Goal: Obtain resource: Obtain resource

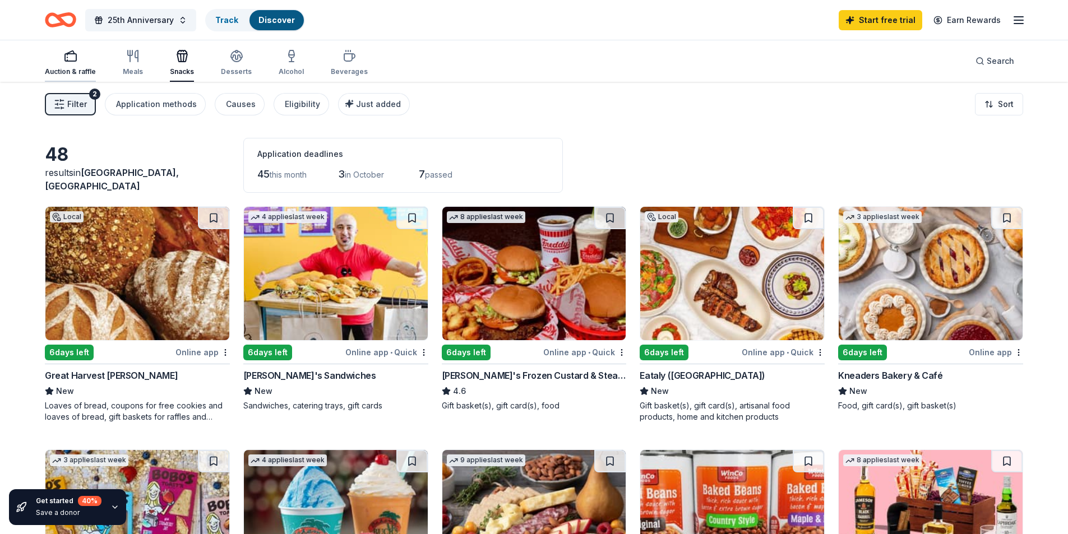
click at [53, 64] on div "Auction & raffle" at bounding box center [70, 62] width 51 height 27
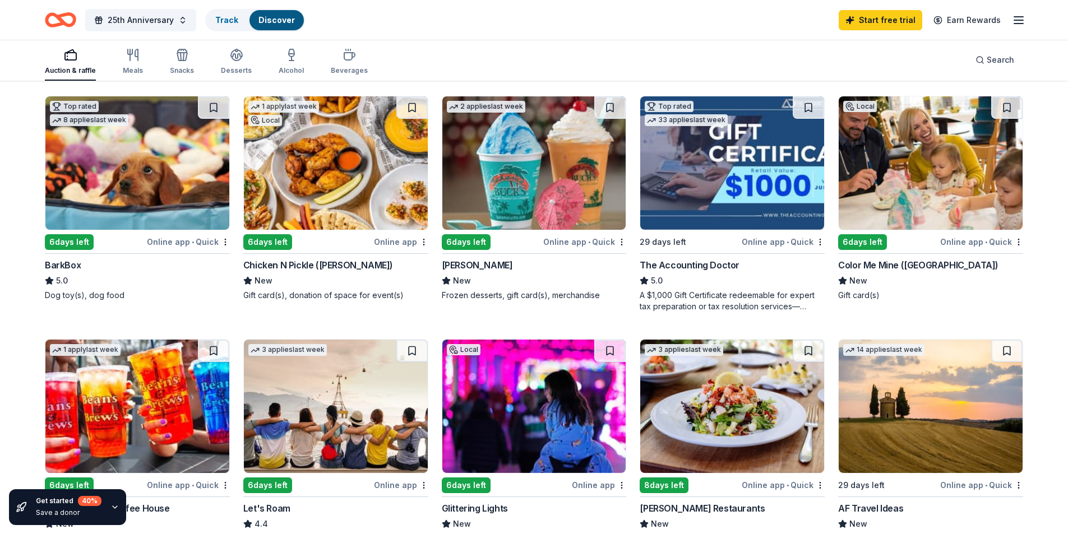
scroll to position [392, 0]
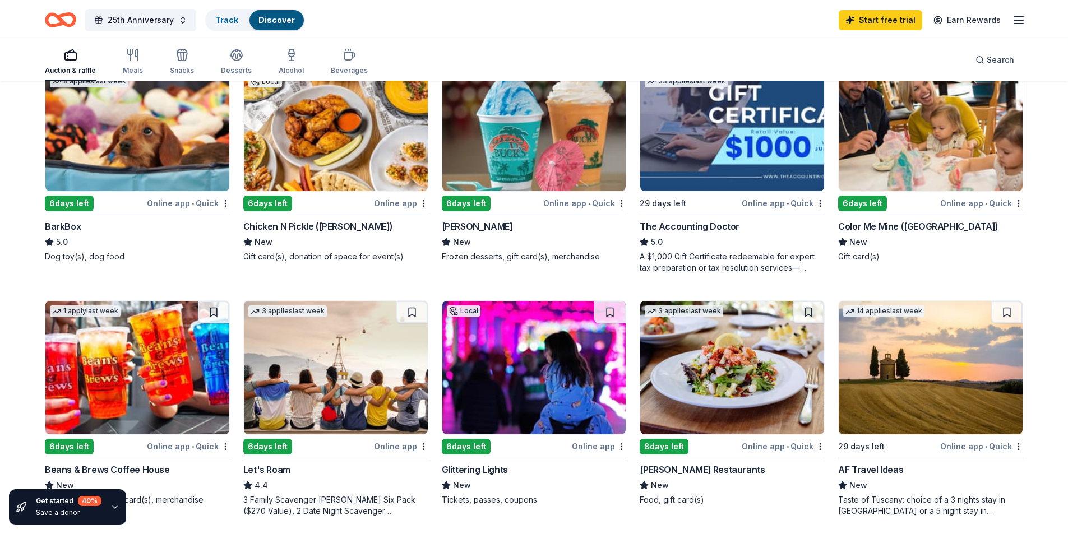
click at [270, 205] on div "6 days left" at bounding box center [267, 204] width 49 height 16
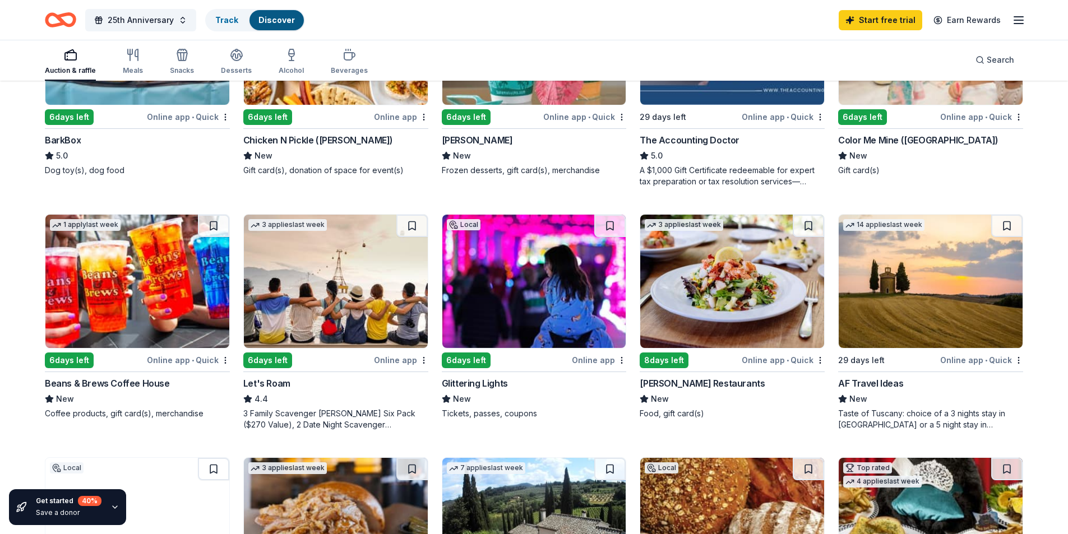
scroll to position [505, 0]
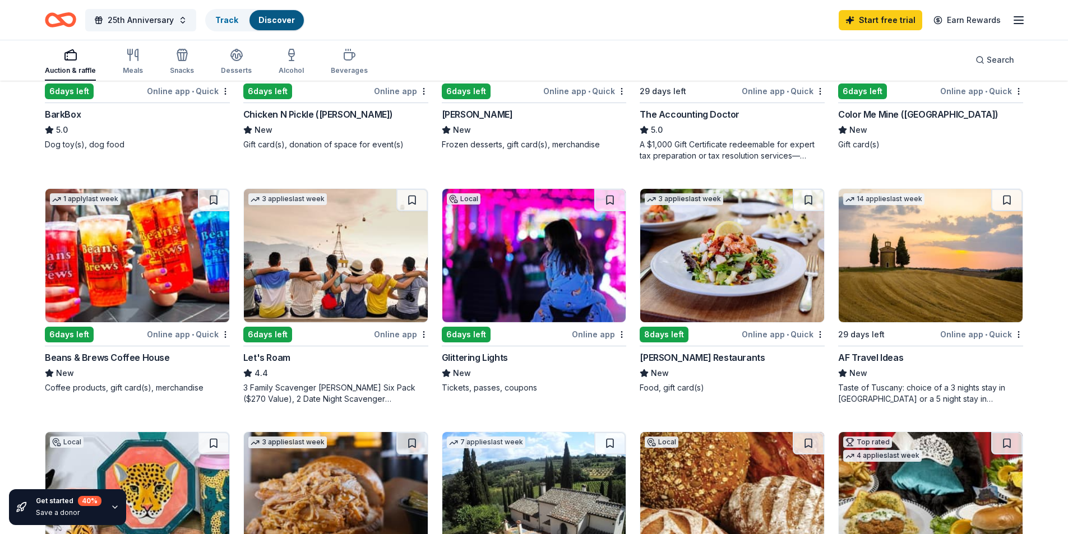
click at [339, 276] on img at bounding box center [336, 255] width 184 height 133
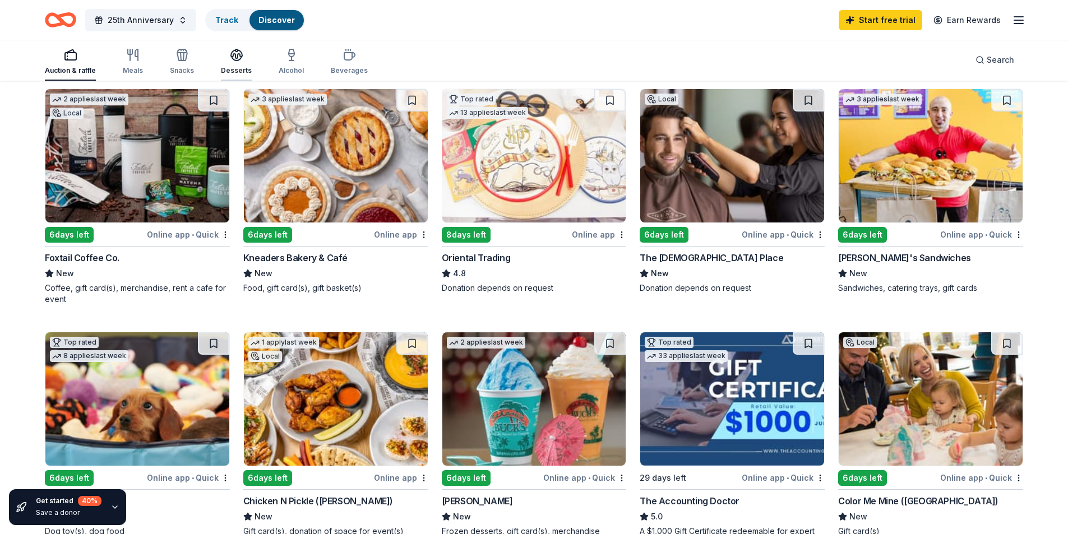
scroll to position [0, 0]
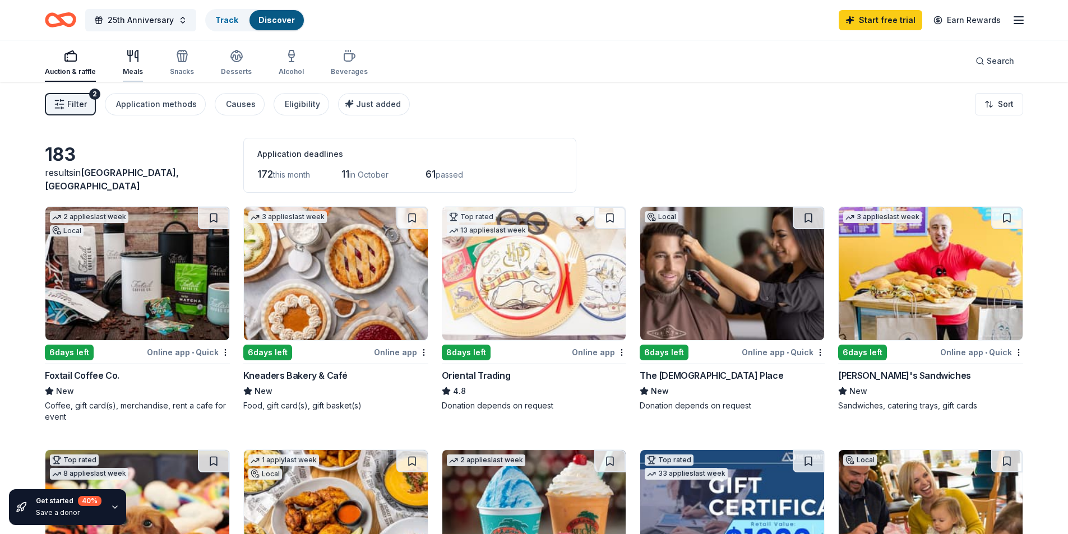
click at [131, 66] on div "Meals" at bounding box center [133, 62] width 20 height 27
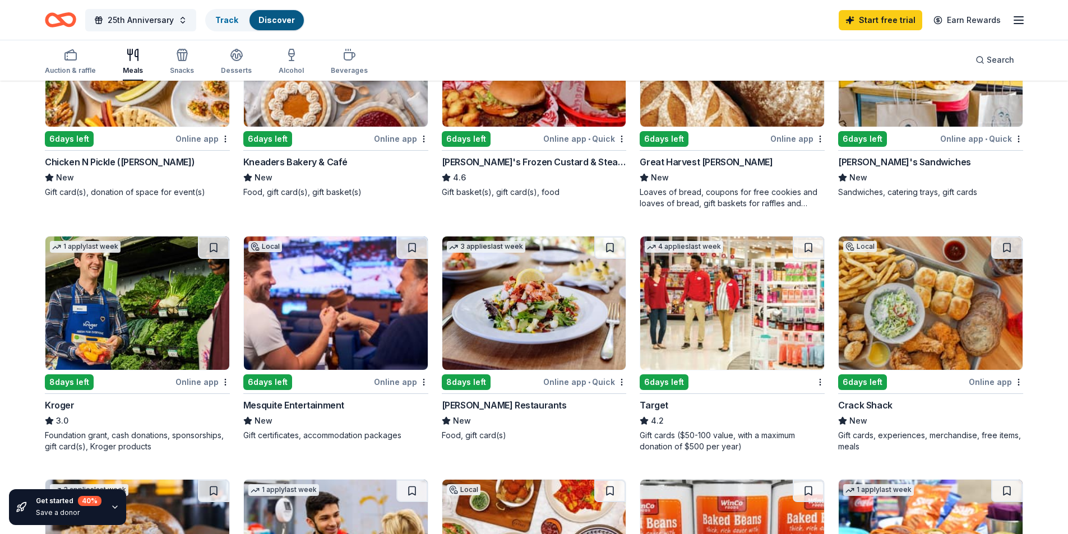
scroll to position [224, 0]
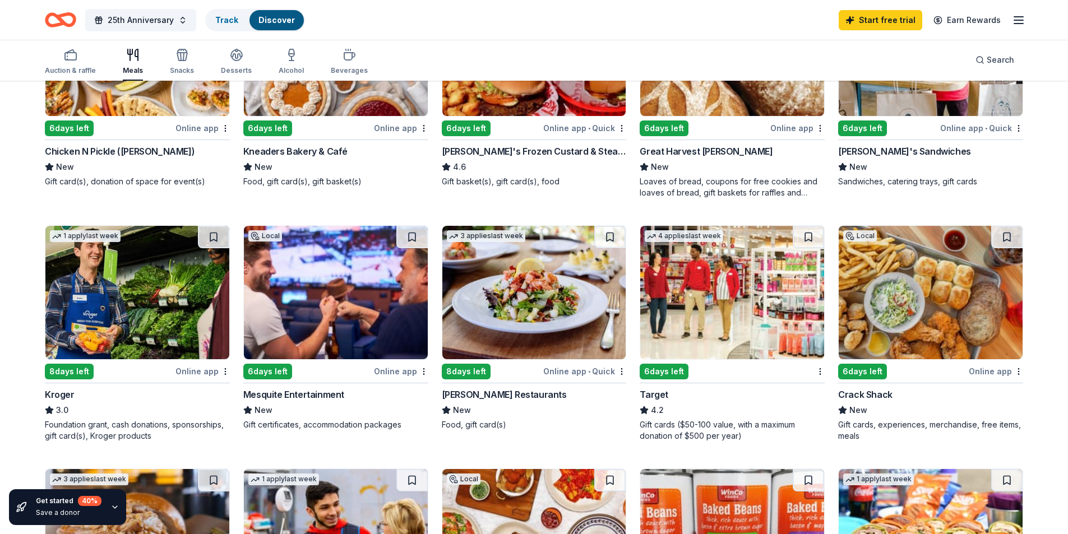
click at [323, 279] on img at bounding box center [336, 292] width 184 height 133
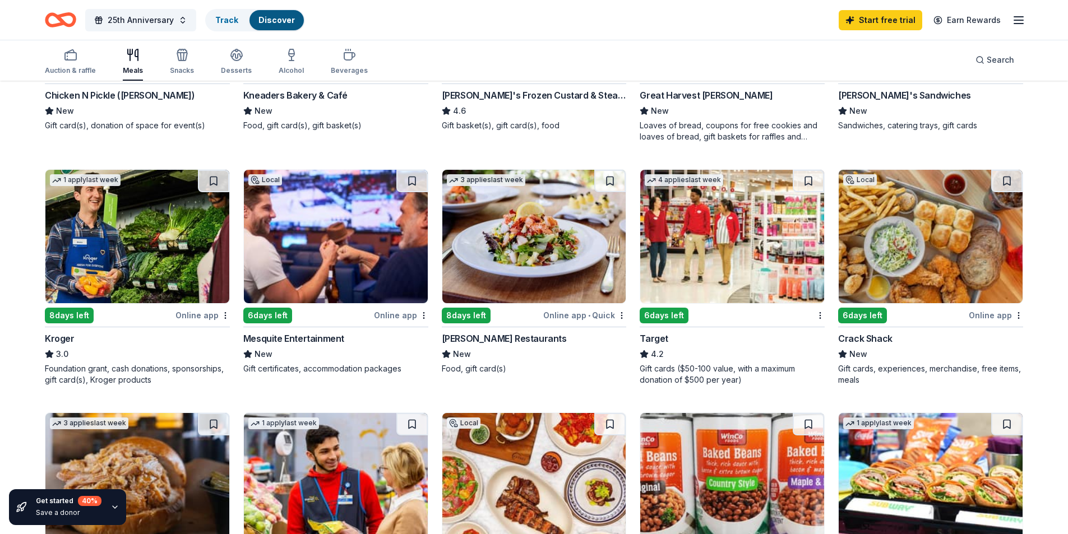
click at [519, 234] on img at bounding box center [534, 236] width 184 height 133
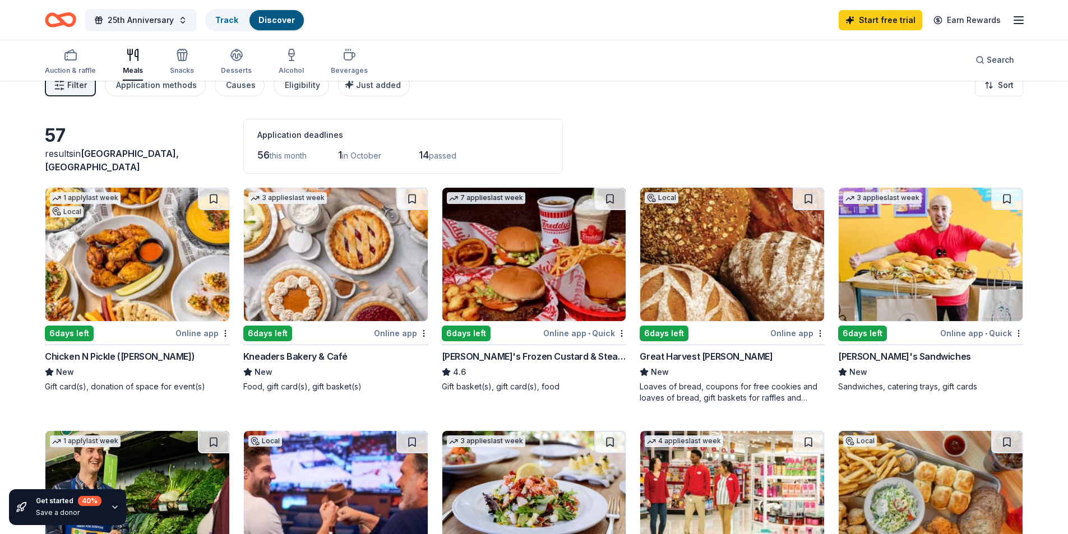
scroll to position [0, 0]
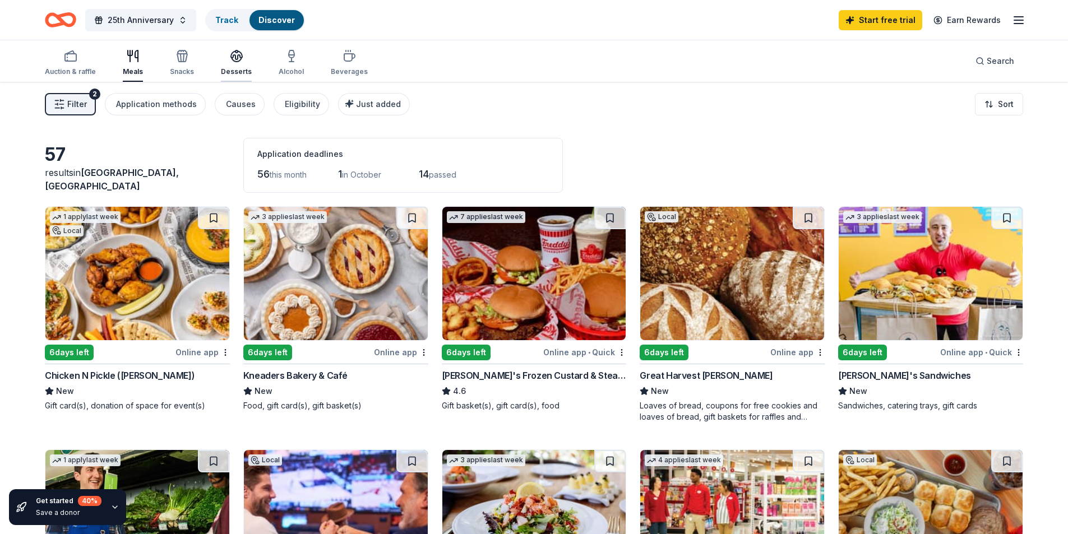
click at [248, 62] on div "button" at bounding box center [236, 55] width 31 height 13
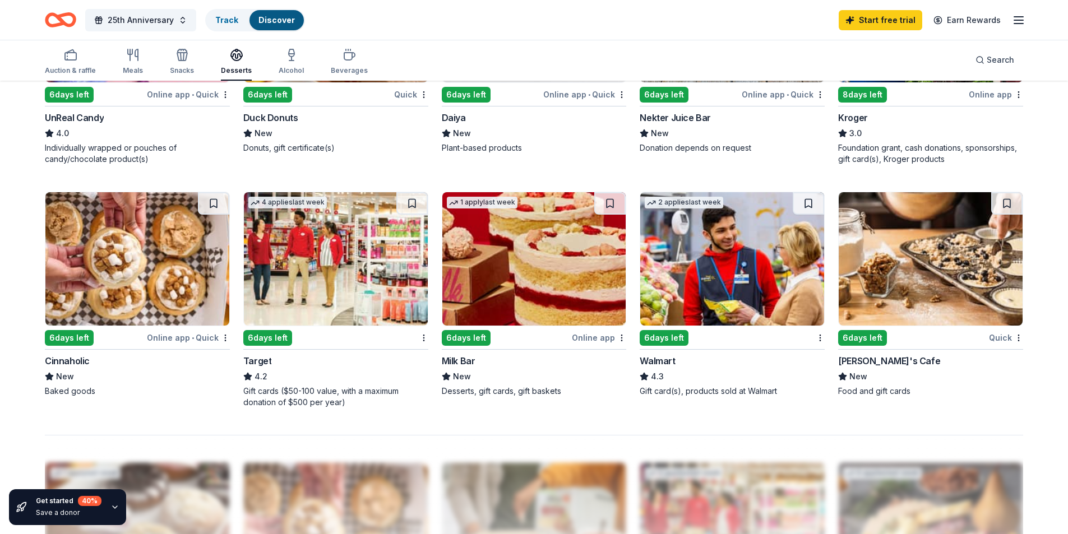
scroll to position [785, 0]
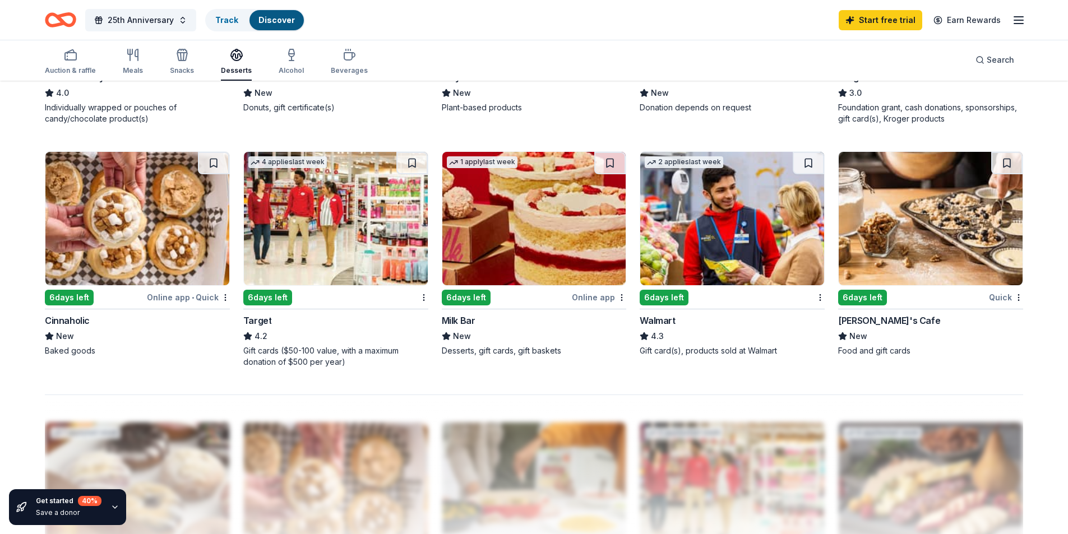
click at [133, 242] on img at bounding box center [137, 218] width 184 height 133
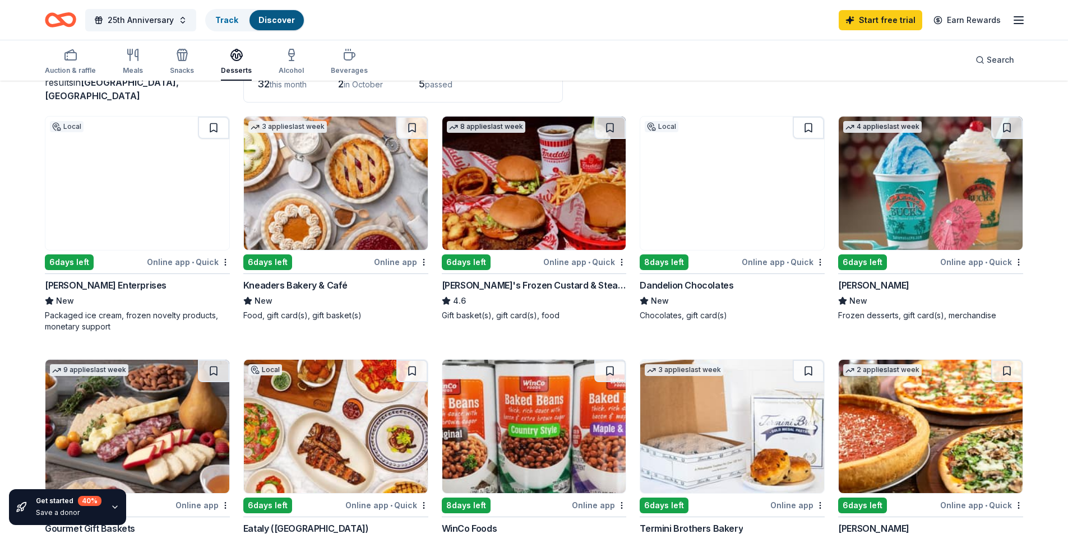
scroll to position [0, 0]
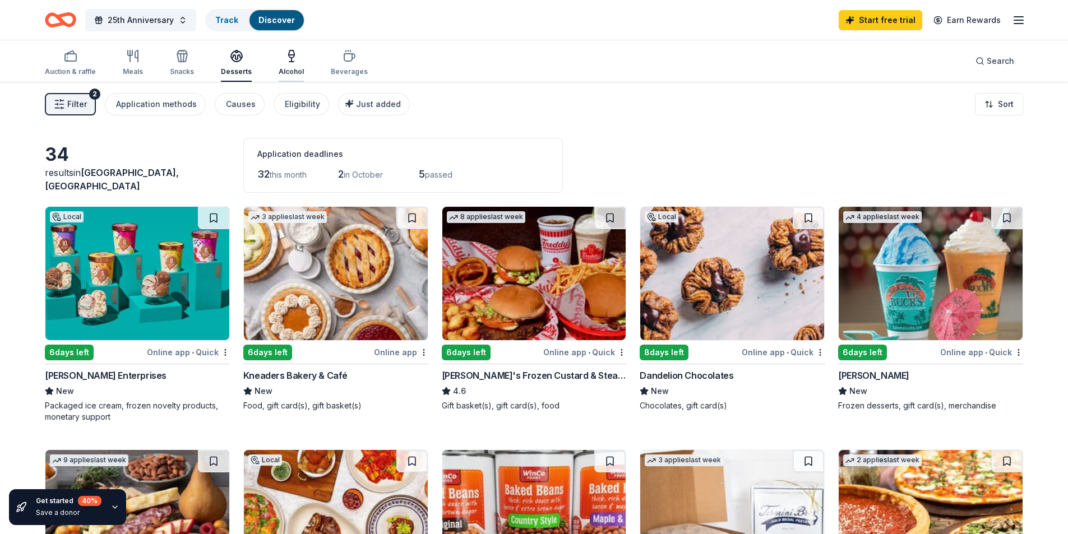
click at [285, 55] on icon "button" at bounding box center [291, 55] width 13 height 13
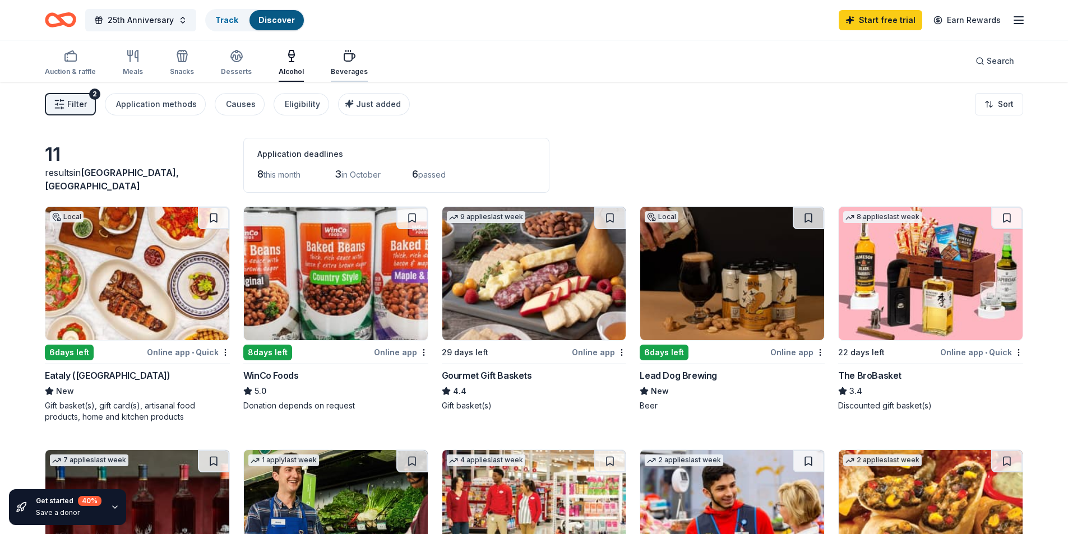
click at [360, 69] on div "Beverages" at bounding box center [349, 71] width 37 height 9
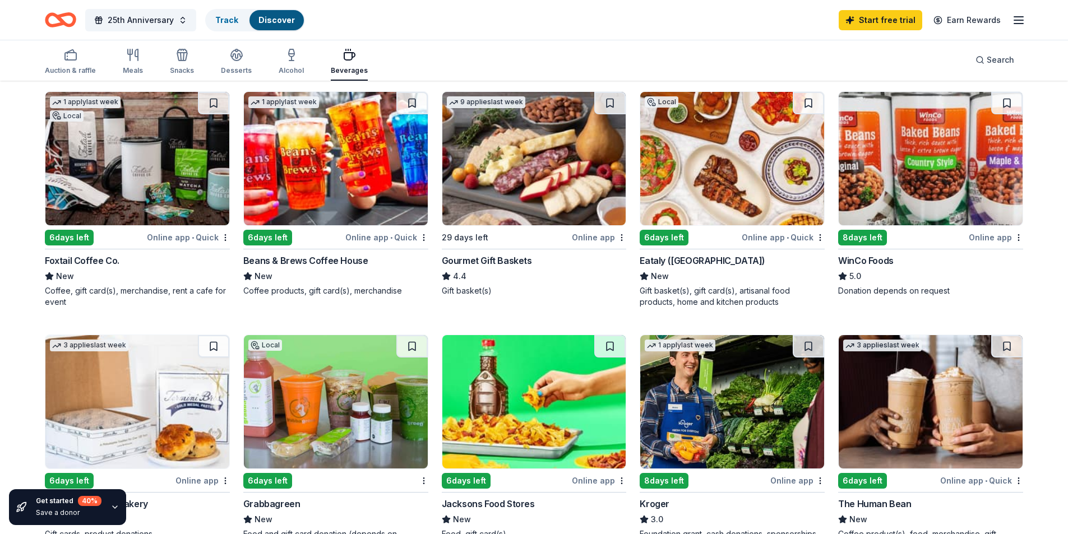
scroll to position [112, 0]
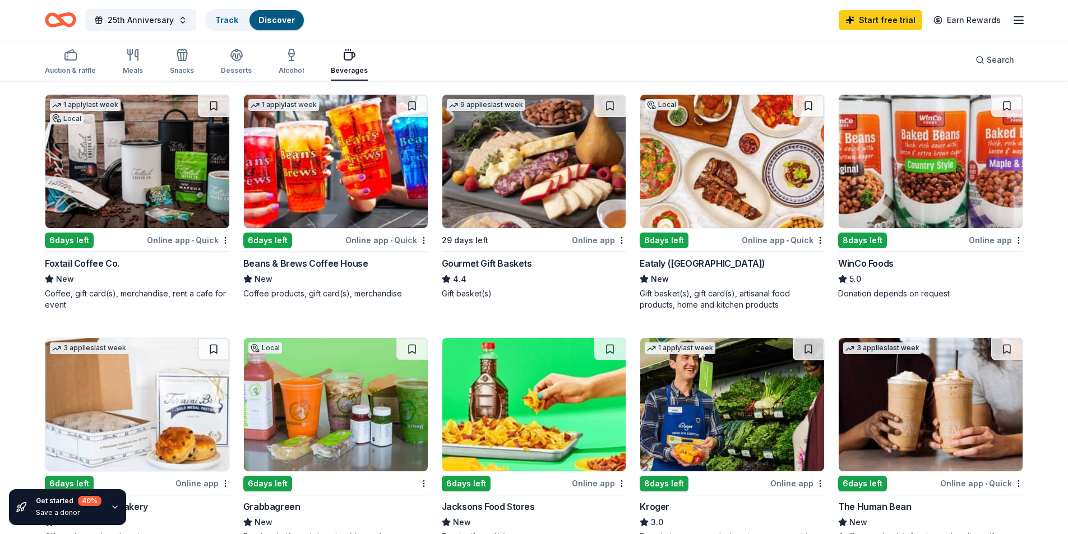
click at [681, 223] on img at bounding box center [732, 161] width 184 height 133
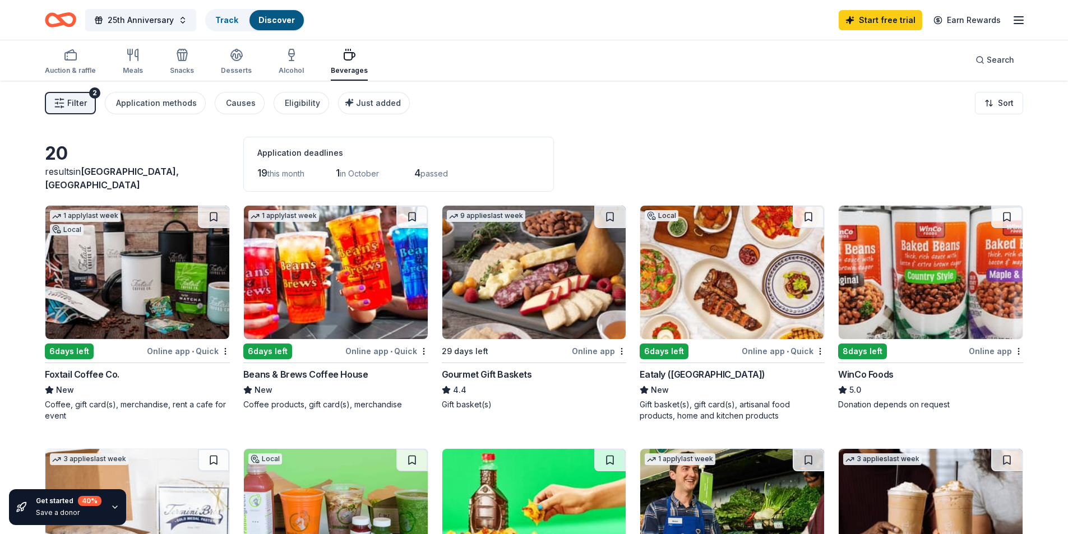
scroll to position [0, 0]
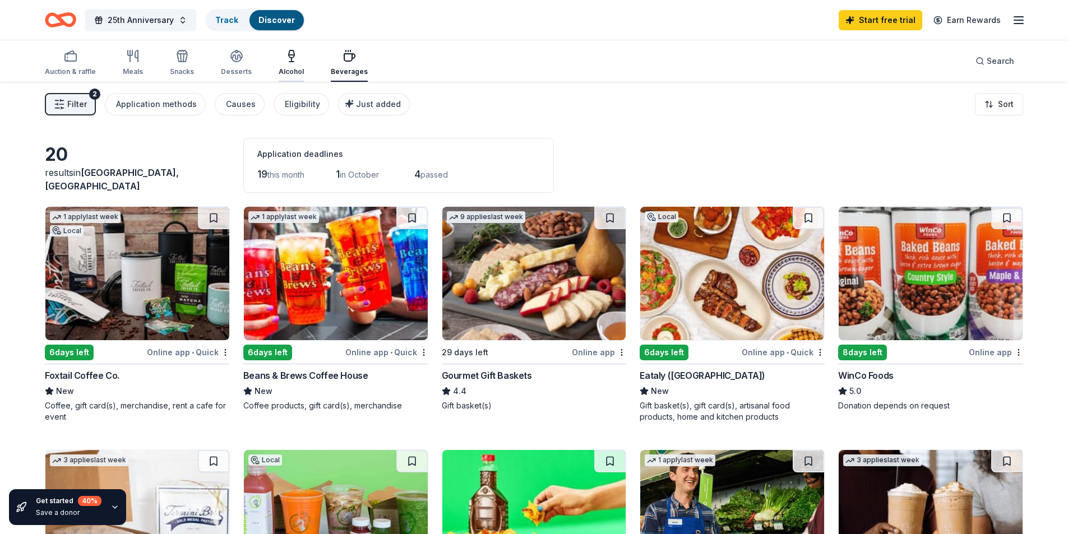
click at [295, 66] on div "Alcohol" at bounding box center [291, 62] width 25 height 27
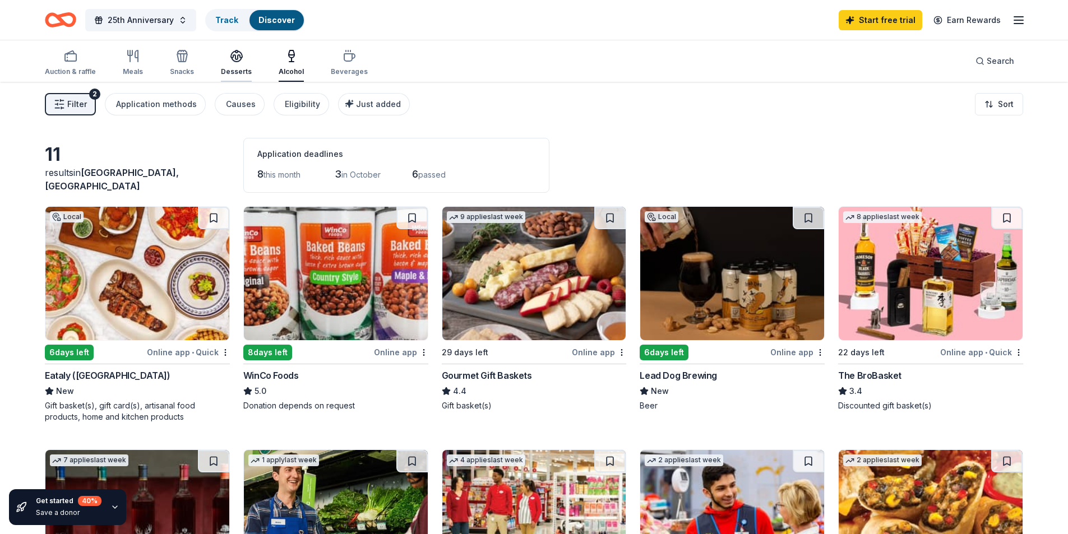
click at [225, 63] on div "Desserts" at bounding box center [236, 62] width 31 height 27
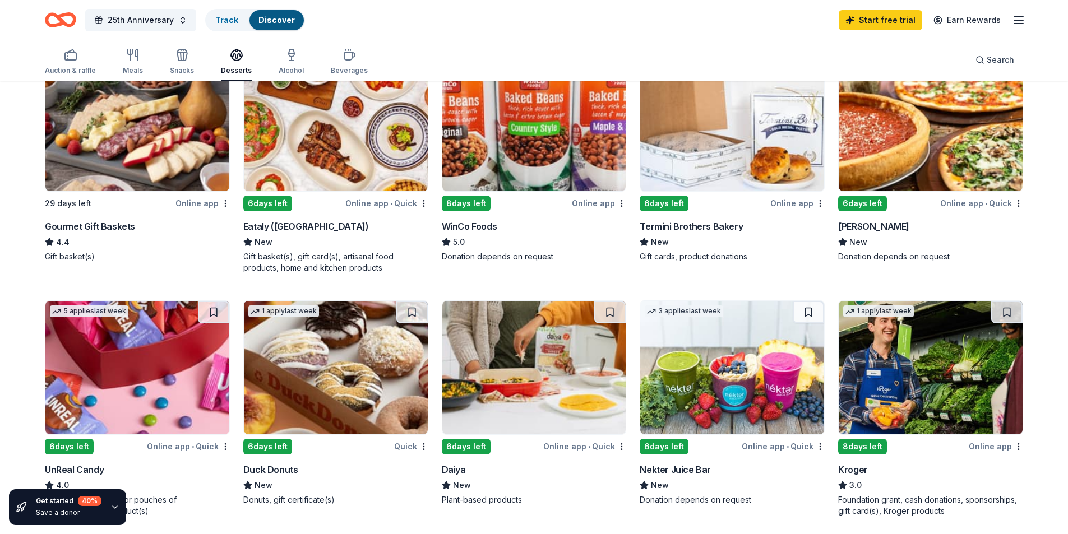
scroll to position [168, 0]
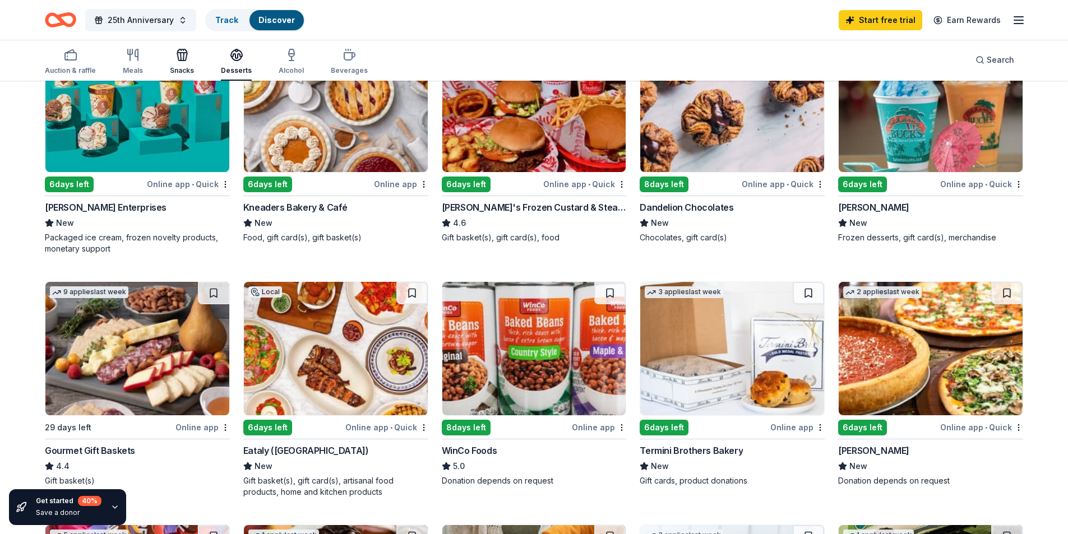
click at [172, 64] on div "Snacks" at bounding box center [182, 61] width 24 height 27
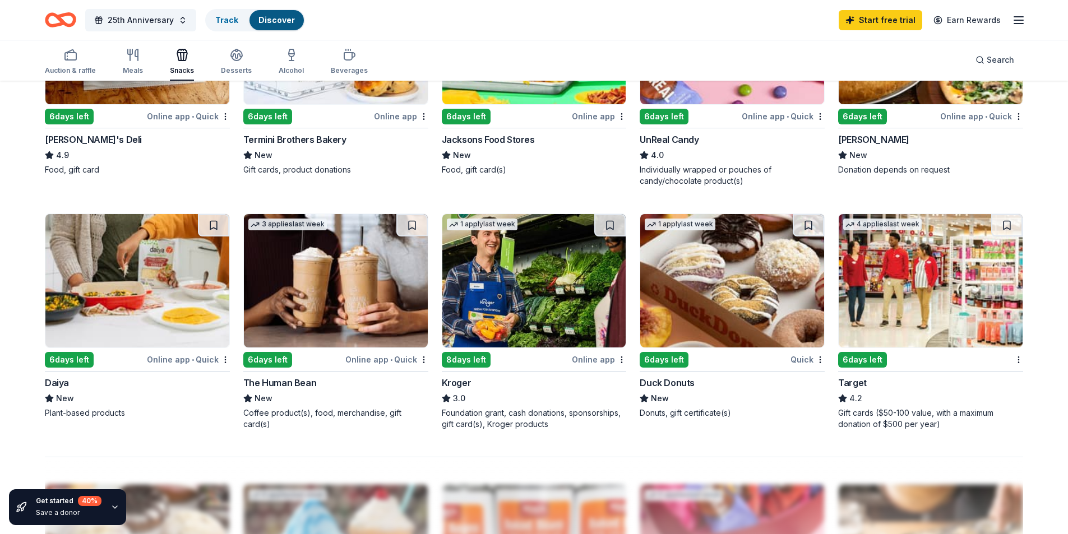
scroll to position [785, 0]
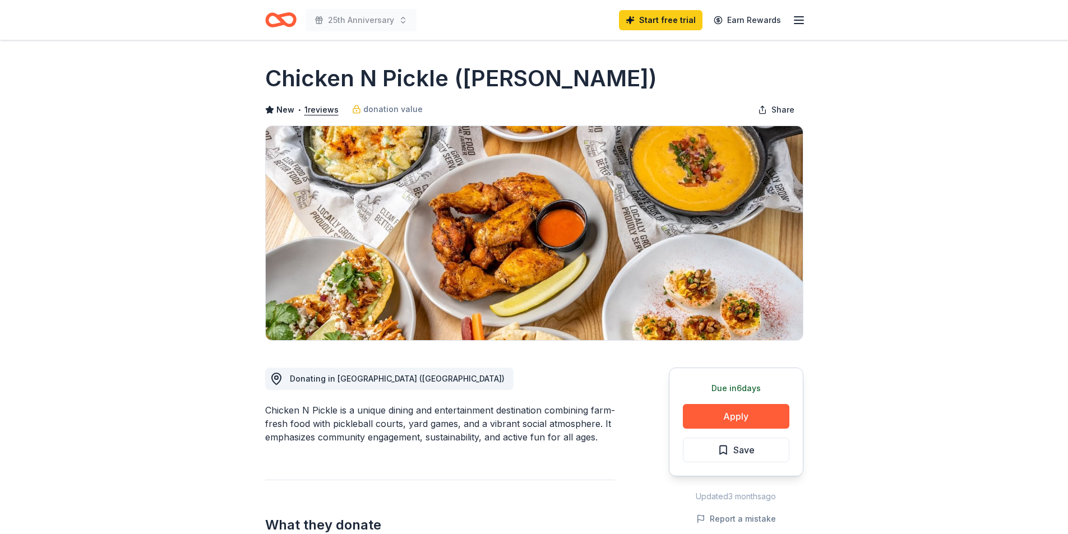
scroll to position [168, 0]
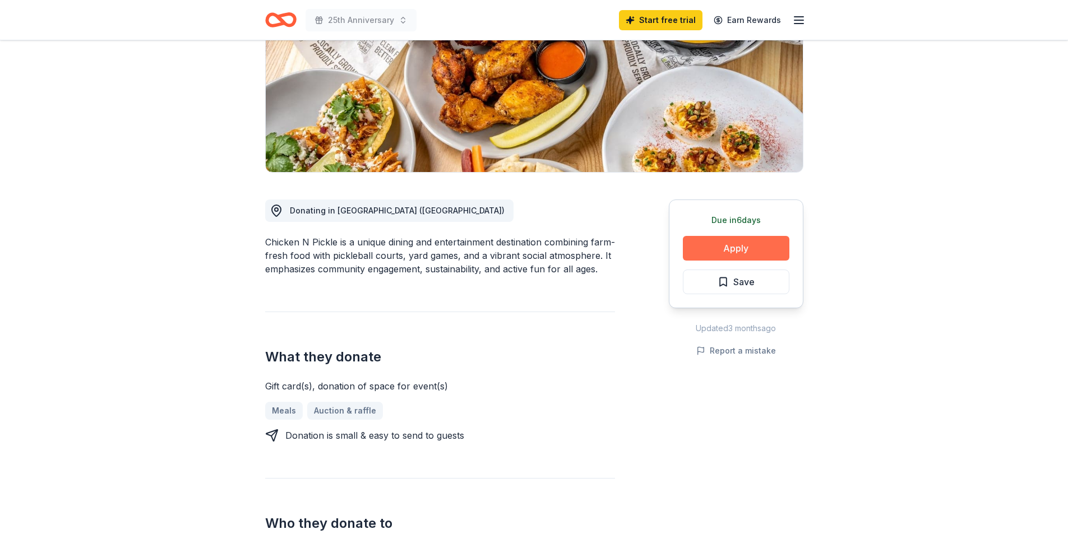
click at [713, 255] on button "Apply" at bounding box center [736, 248] width 107 height 25
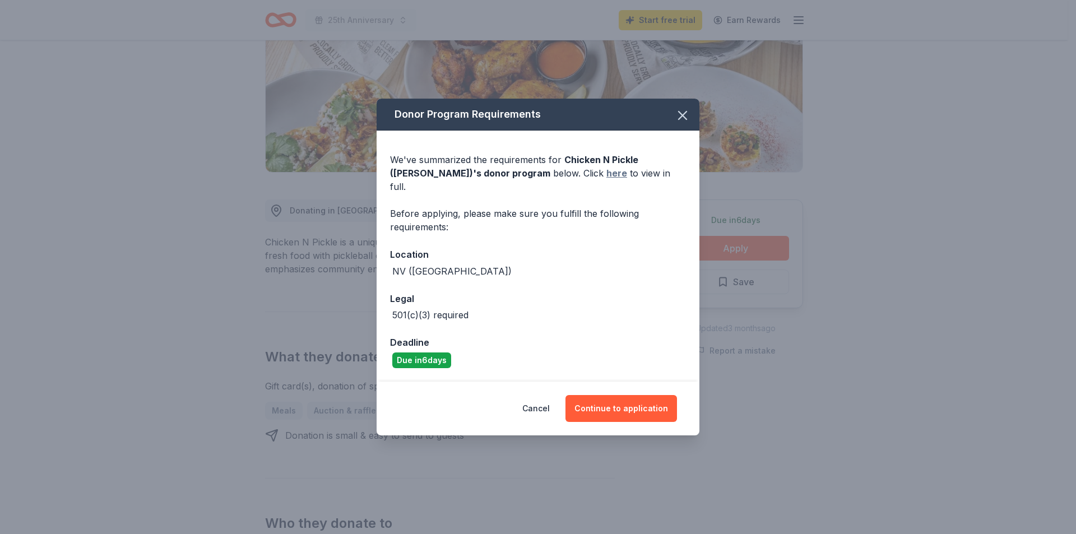
click at [607, 178] on link "here" at bounding box center [617, 172] width 21 height 13
click at [587, 396] on button "Continue to application" at bounding box center [622, 408] width 112 height 27
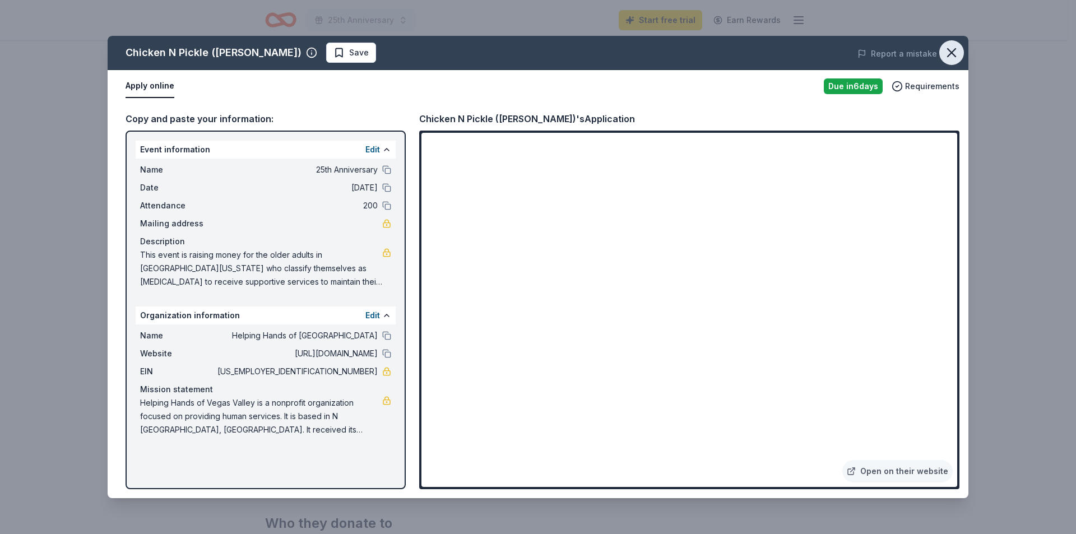
click at [948, 55] on icon "button" at bounding box center [952, 53] width 8 height 8
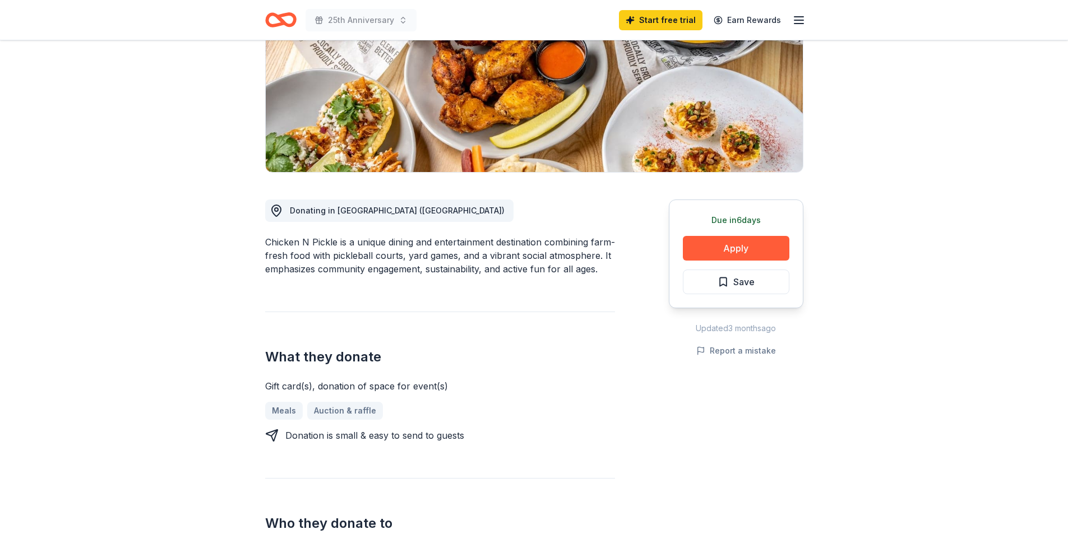
scroll to position [0, 0]
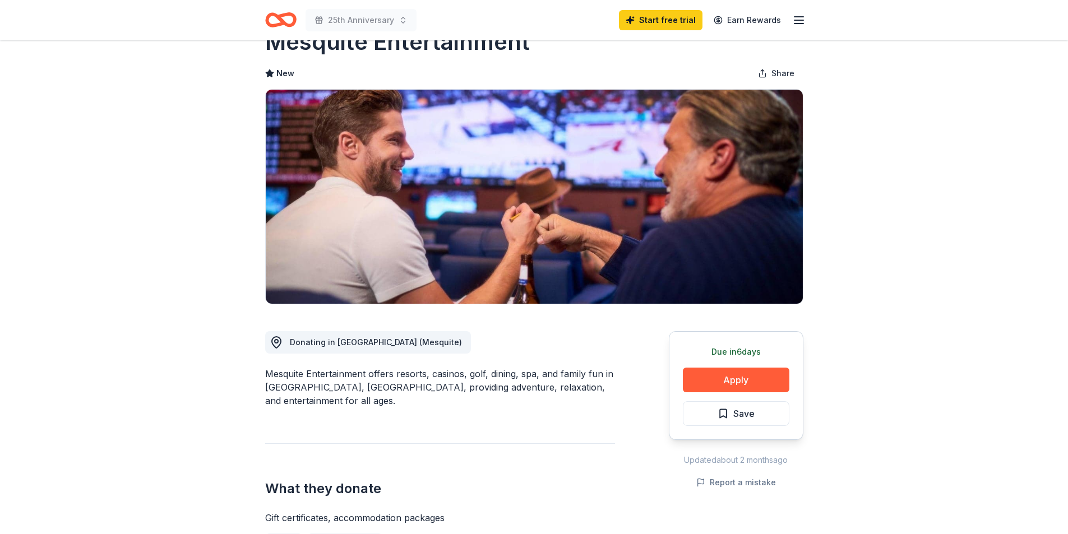
scroll to position [56, 0]
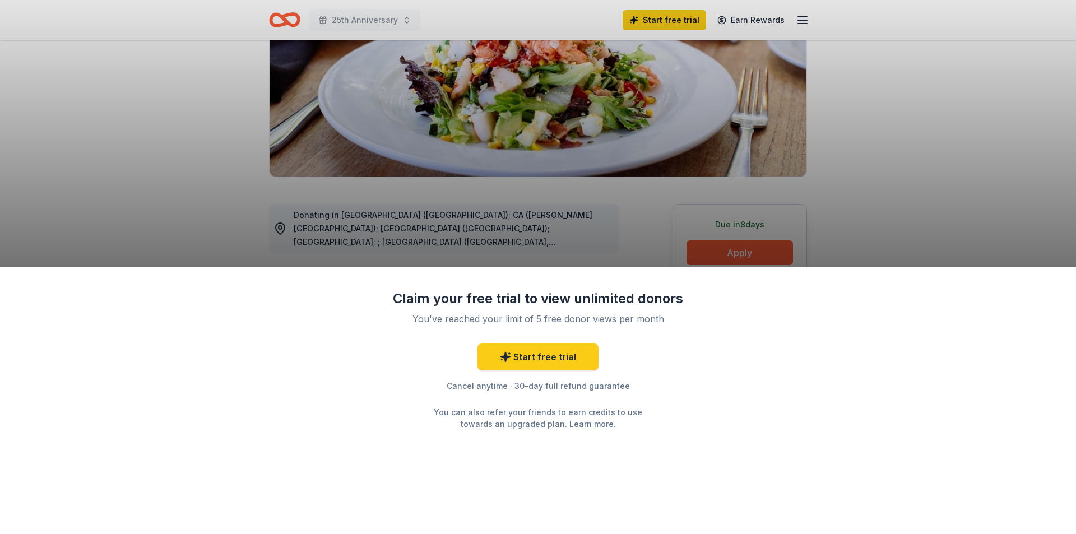
scroll to position [168, 0]
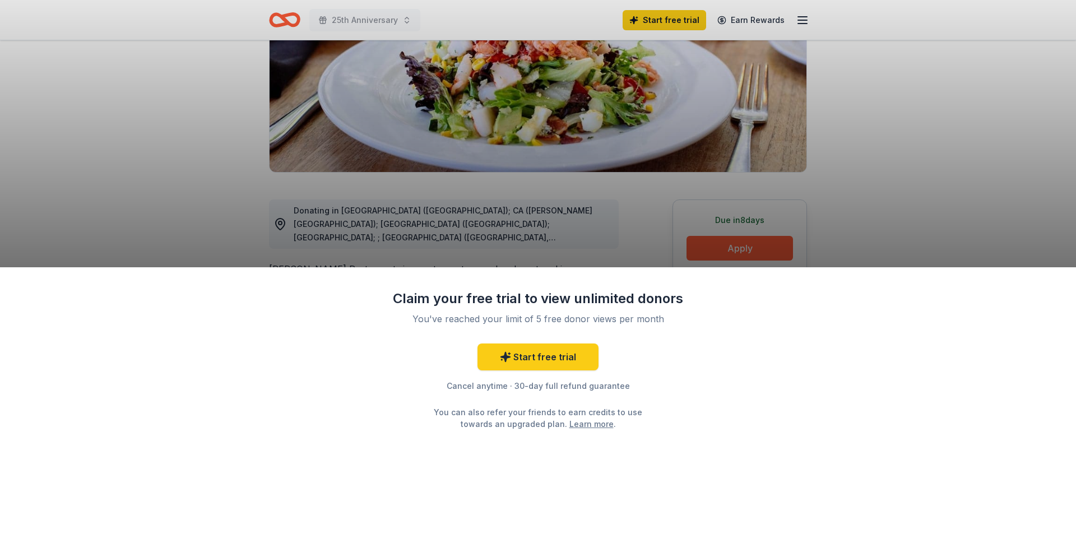
click at [263, 202] on div "Claim your free trial to view unlimited donors You've reached your limit of 5 f…" at bounding box center [538, 267] width 1076 height 534
drag, startPoint x: 556, startPoint y: 175, endPoint x: 563, endPoint y: 158, distance: 18.6
click at [558, 168] on div "Claim your free trial to view unlimited donors You've reached your limit of 5 f…" at bounding box center [538, 267] width 1076 height 534
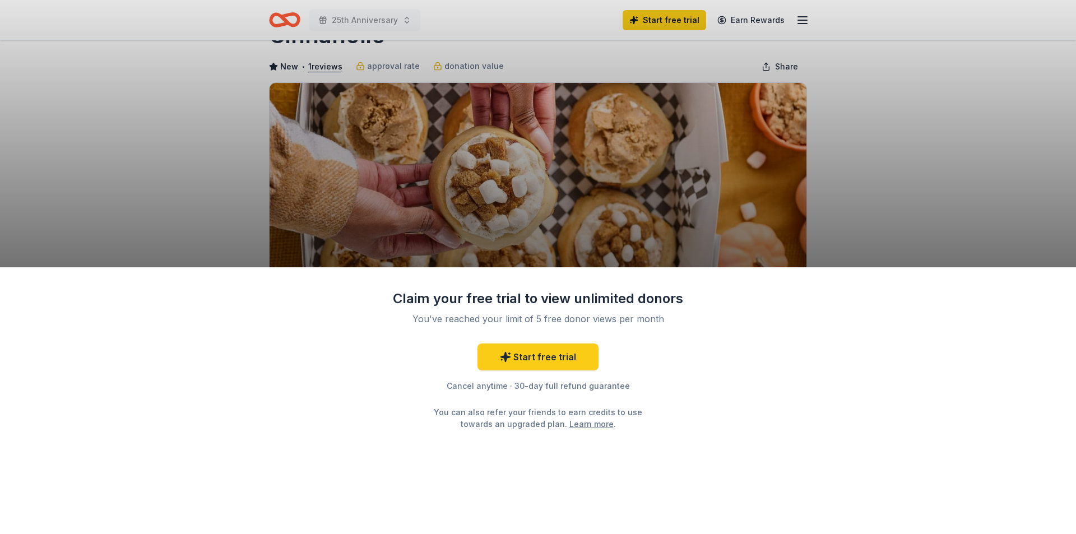
scroll to position [56, 0]
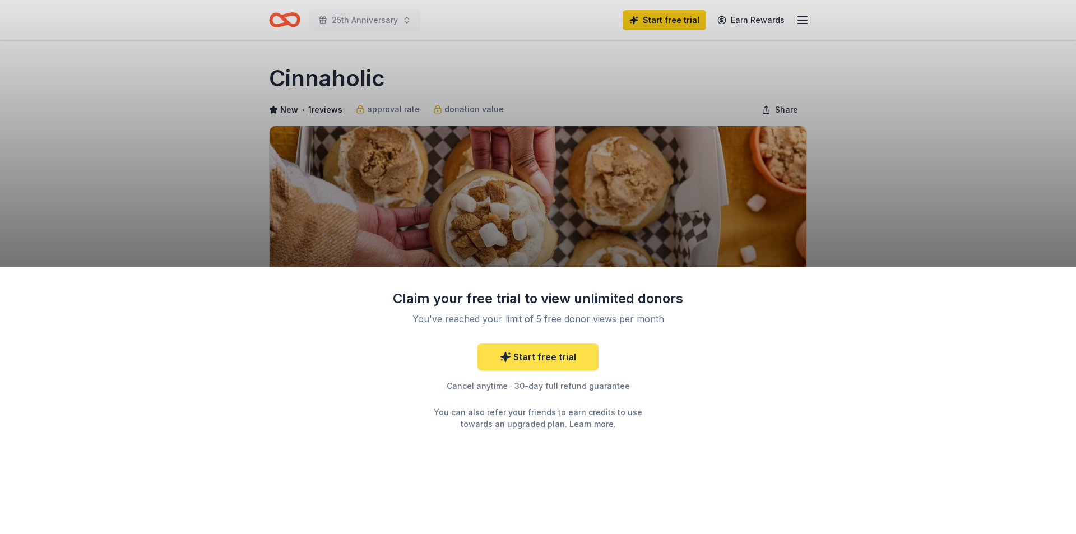
click at [554, 360] on link "Start free trial" at bounding box center [538, 357] width 121 height 27
click at [549, 358] on link "Start free trial" at bounding box center [538, 357] width 121 height 27
click at [502, 360] on icon at bounding box center [502, 359] width 0 height 1
click at [527, 349] on link "Start free trial" at bounding box center [538, 357] width 121 height 27
click at [519, 136] on div "Claim your free trial to view unlimited donors You've reached your limit of 5 f…" at bounding box center [538, 267] width 1076 height 534
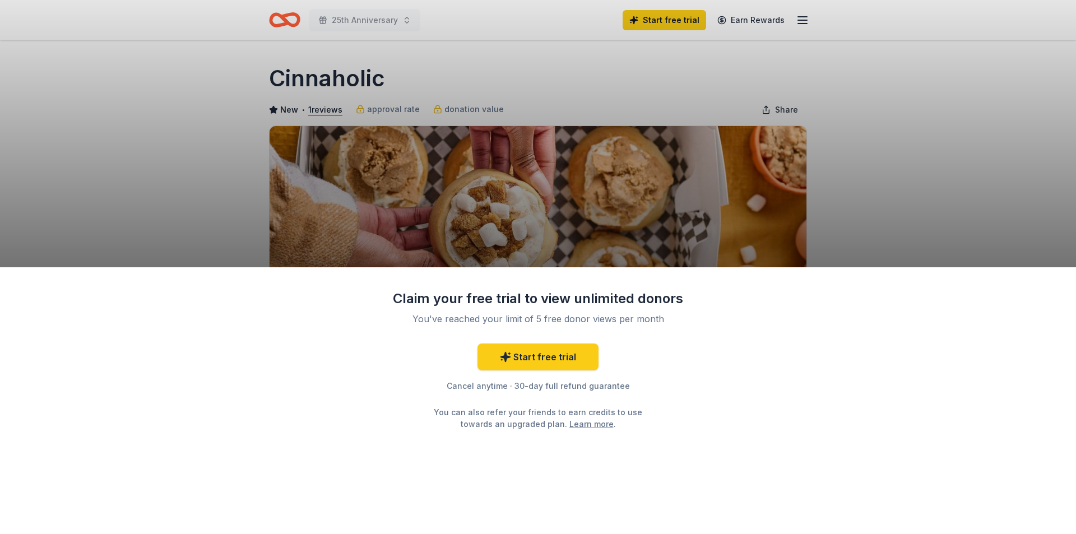
click at [535, 89] on div "Claim your free trial to view unlimited donors You've reached your limit of 5 f…" at bounding box center [538, 267] width 1076 height 534
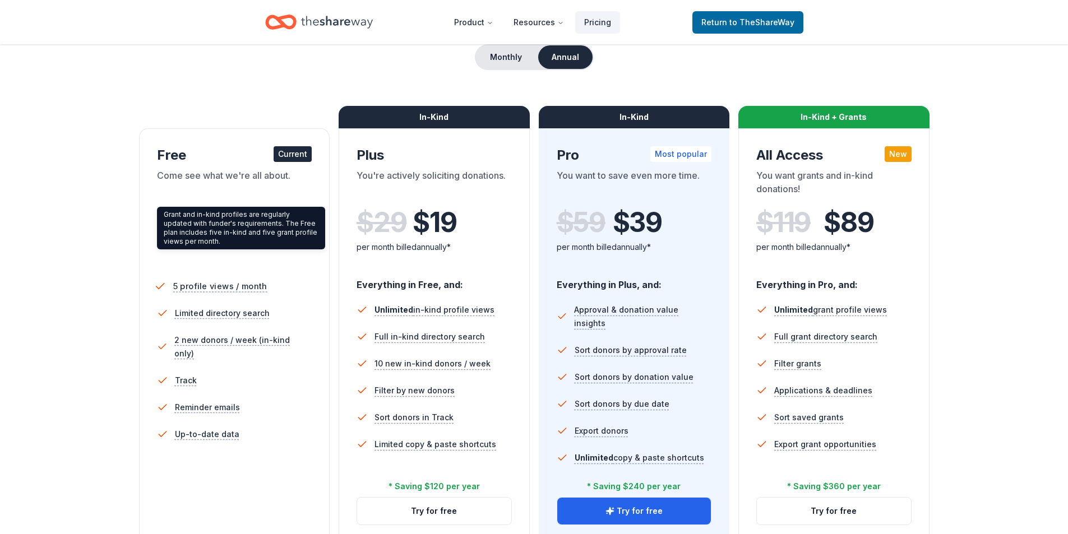
scroll to position [168, 0]
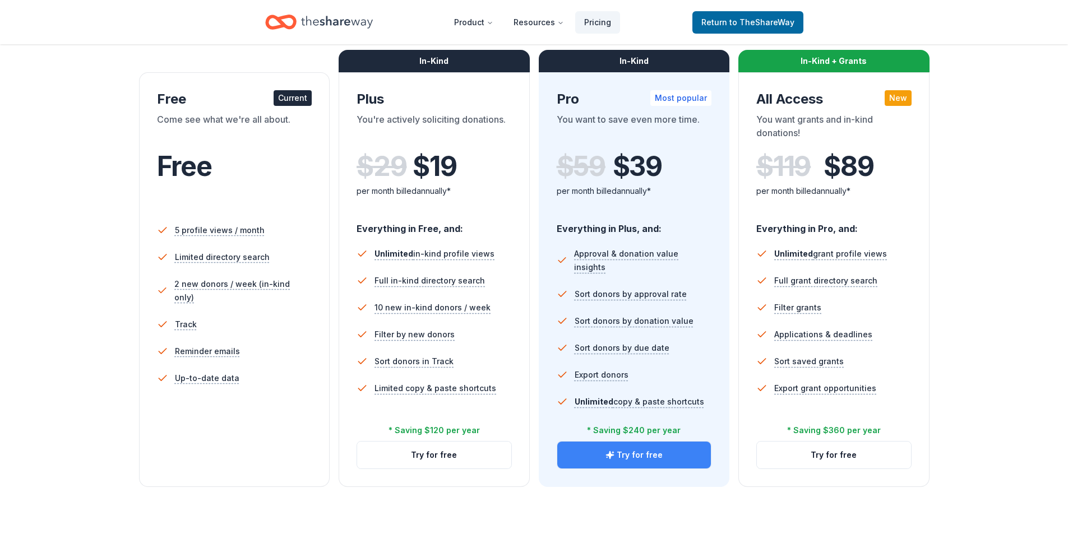
click at [639, 456] on button "Try for free" at bounding box center [634, 455] width 154 height 27
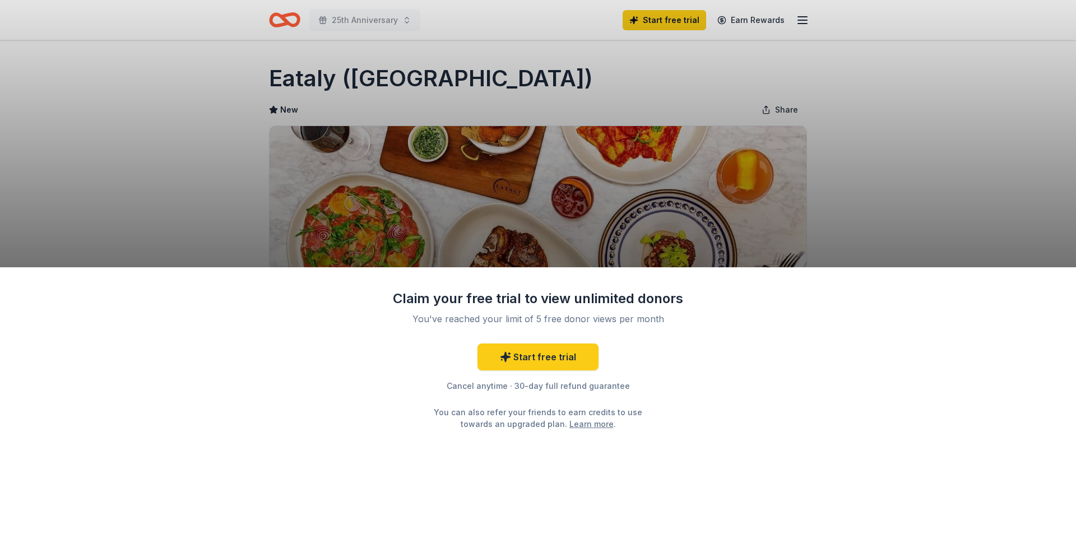
click at [615, 232] on div "Claim your free trial to view unlimited donors You've reached your limit of 5 f…" at bounding box center [538, 267] width 1076 height 534
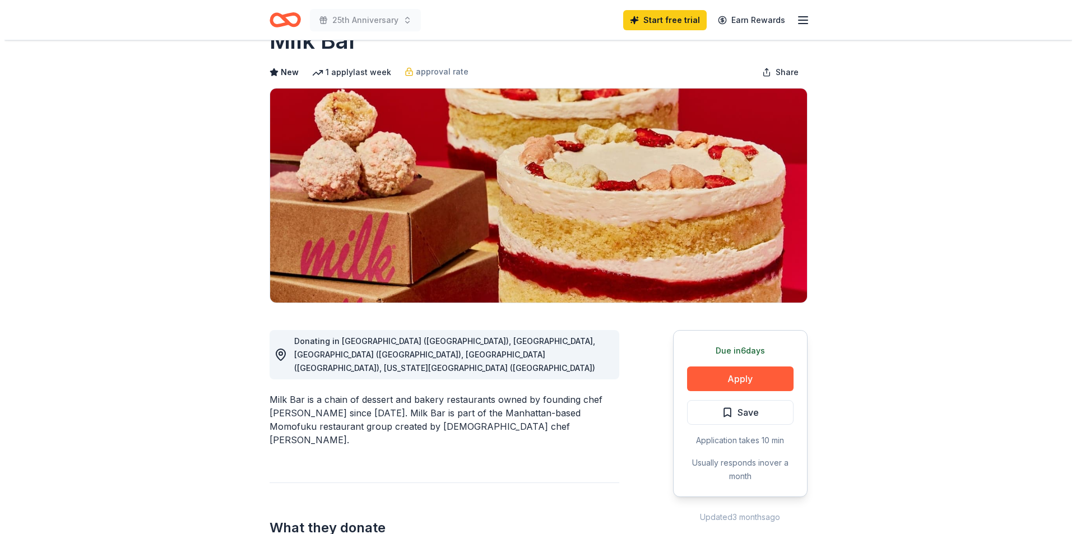
scroll to position [168, 0]
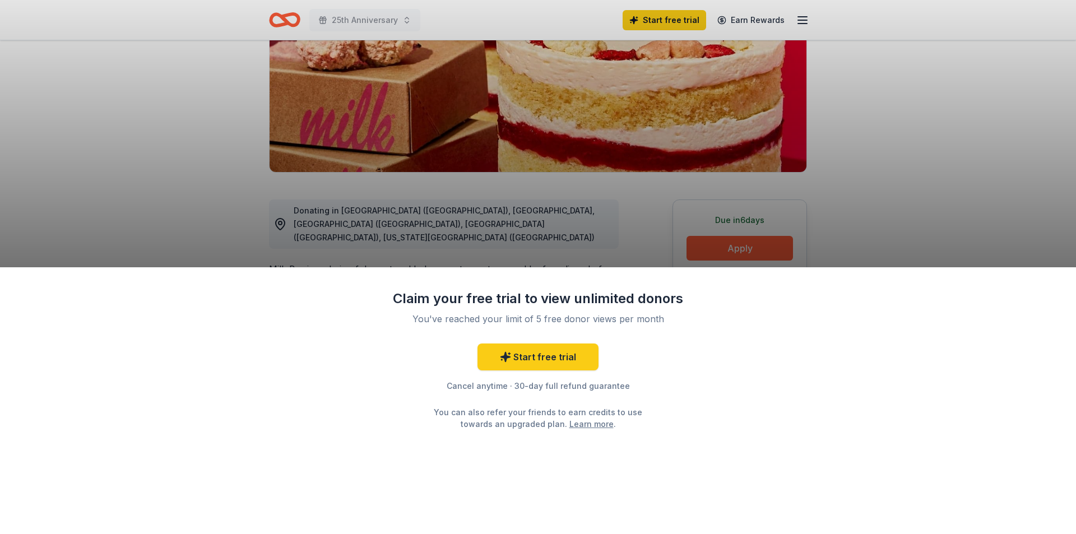
click at [386, 163] on div "Claim your free trial to view unlimited donors You've reached your limit of 5 f…" at bounding box center [538, 267] width 1076 height 534
